Goal: Download file/media

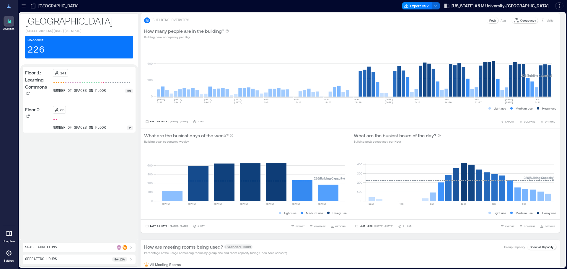
click at [463, 9] on div "Export CSV Texas A&M University-Corpus Christi Resources API Documentation Help…" at bounding box center [484, 5] width 164 height 9
click at [438, 7] on icon "button" at bounding box center [435, 6] width 5 height 5
click at [432, 5] on button "Export CSV" at bounding box center [417, 5] width 30 height 7
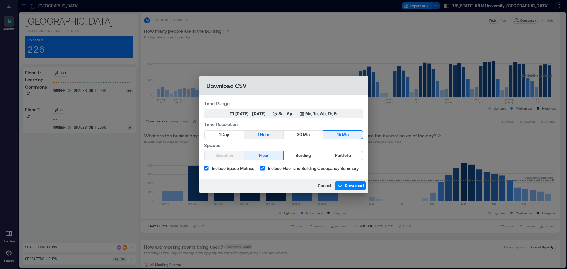
click at [260, 135] on span "Hour" at bounding box center [264, 134] width 9 height 7
click at [290, 155] on button "Building" at bounding box center [303, 155] width 39 height 8
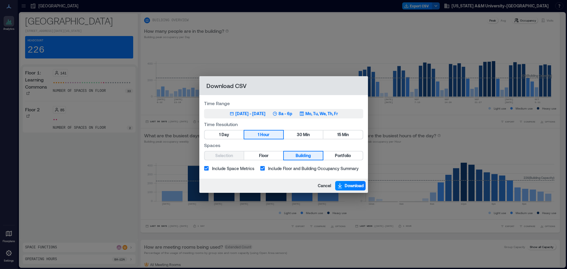
click at [242, 116] on div "Jul 9, 2025 - Oct 8, 2025" at bounding box center [250, 114] width 30 height 6
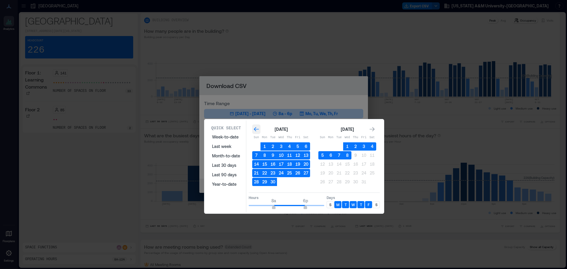
click at [256, 129] on icon "Go to previous month" at bounding box center [256, 129] width 5 height 4
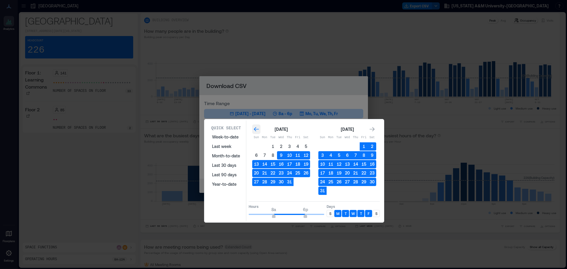
click at [256, 129] on icon "Go to previous month" at bounding box center [256, 129] width 5 height 4
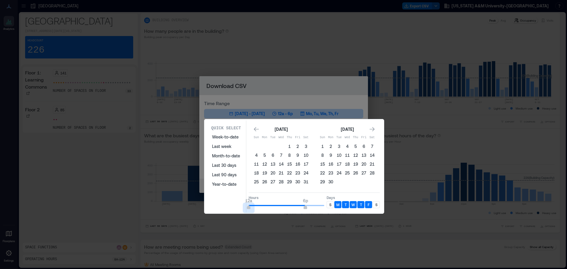
type input "*"
drag, startPoint x: 274, startPoint y: 207, endPoint x: 246, endPoint y: 205, distance: 27.9
click at [246, 205] on div "Quick Select Week-to-date Last week Month-to-date Last 30 days Last 90 days Yea…" at bounding box center [294, 166] width 176 height 92
type input "**"
drag, startPoint x: 306, startPoint y: 206, endPoint x: 335, endPoint y: 206, distance: 29.2
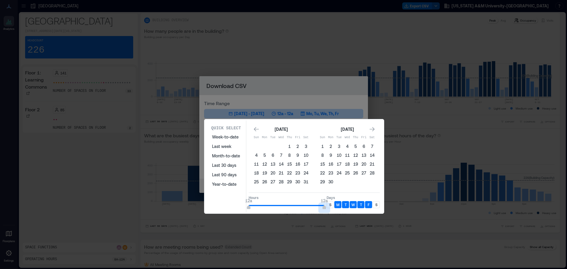
click at [335, 206] on div "Hours 12a 12a Days S M T W T F S" at bounding box center [314, 201] width 131 height 17
click at [328, 204] on div "S" at bounding box center [330, 204] width 7 height 7
click at [376, 204] on p "S" at bounding box center [376, 204] width 2 height 5
click at [257, 130] on icon "Go to previous month" at bounding box center [256, 129] width 6 height 6
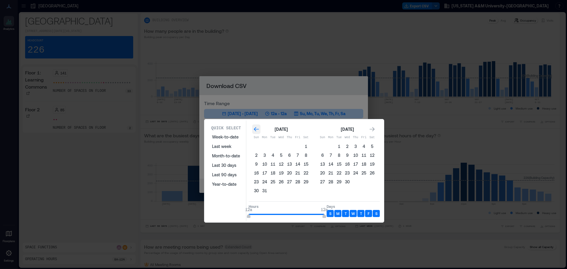
click at [257, 130] on icon "Go to previous month" at bounding box center [256, 129] width 6 height 6
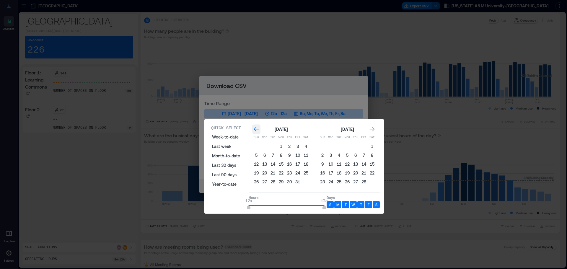
click at [257, 130] on icon "Go to previous month" at bounding box center [256, 129] width 6 height 6
click at [339, 182] on button "31" at bounding box center [339, 182] width 8 height 8
click at [371, 130] on icon "Go to next month" at bounding box center [372, 129] width 6 height 6
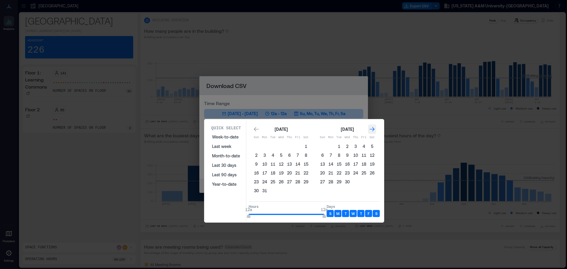
click at [371, 130] on icon "Go to next month" at bounding box center [372, 129] width 6 height 6
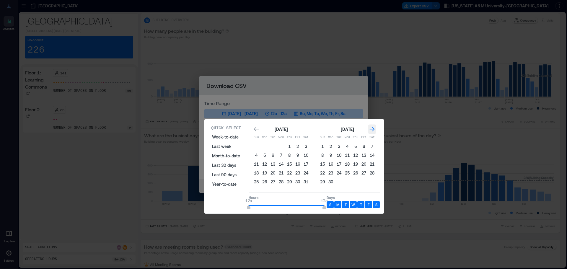
click at [371, 130] on icon "Go to next month" at bounding box center [372, 129] width 6 height 6
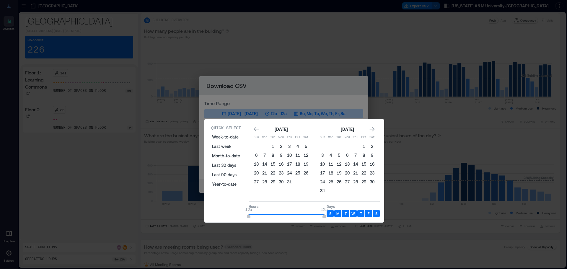
click at [322, 191] on button "31" at bounding box center [322, 191] width 8 height 8
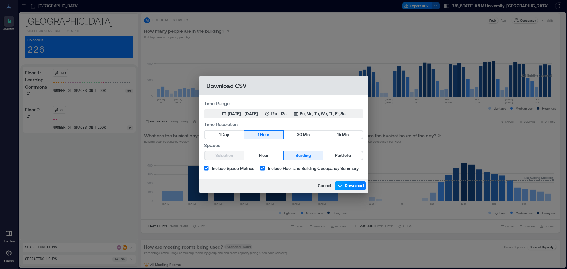
click at [346, 185] on span "Download" at bounding box center [354, 186] width 19 height 6
